Goal: Browse casually

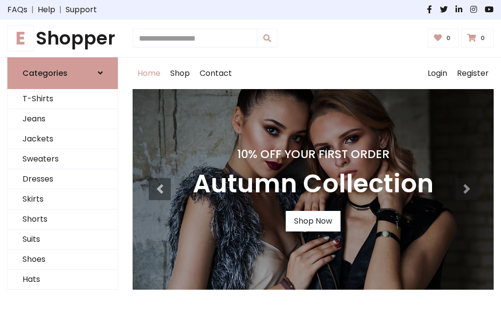
click at [250, 161] on h4 "10% Off Your First Order" at bounding box center [313, 154] width 240 height 14
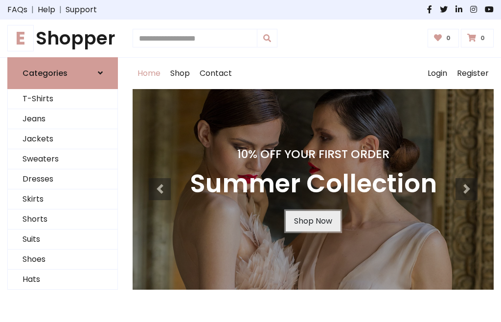
click at [312, 220] on link "Shop Now" at bounding box center [312, 221] width 55 height 21
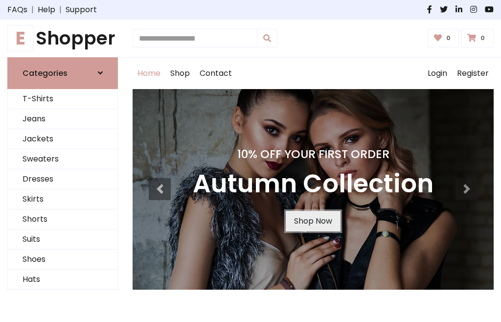
click at [312, 220] on link "Shop Now" at bounding box center [312, 221] width 55 height 21
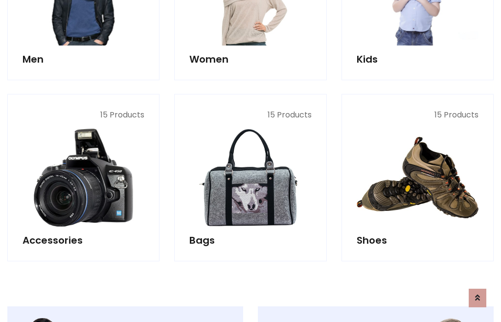
scroll to position [975, 0]
